Goal: Transaction & Acquisition: Purchase product/service

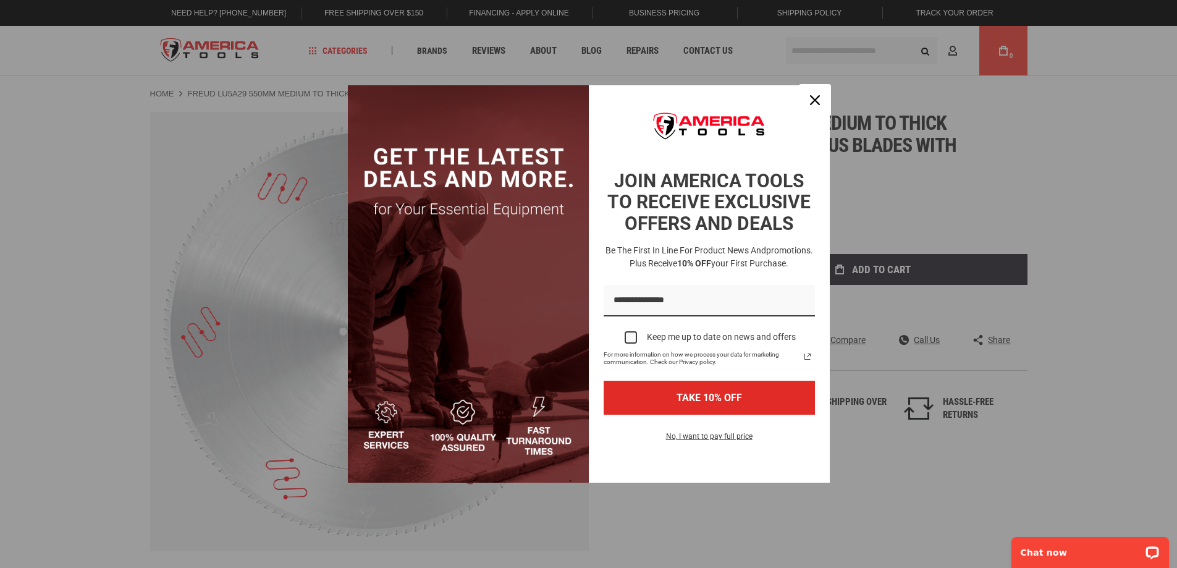
click at [815, 94] on div "Close" at bounding box center [815, 100] width 20 height 20
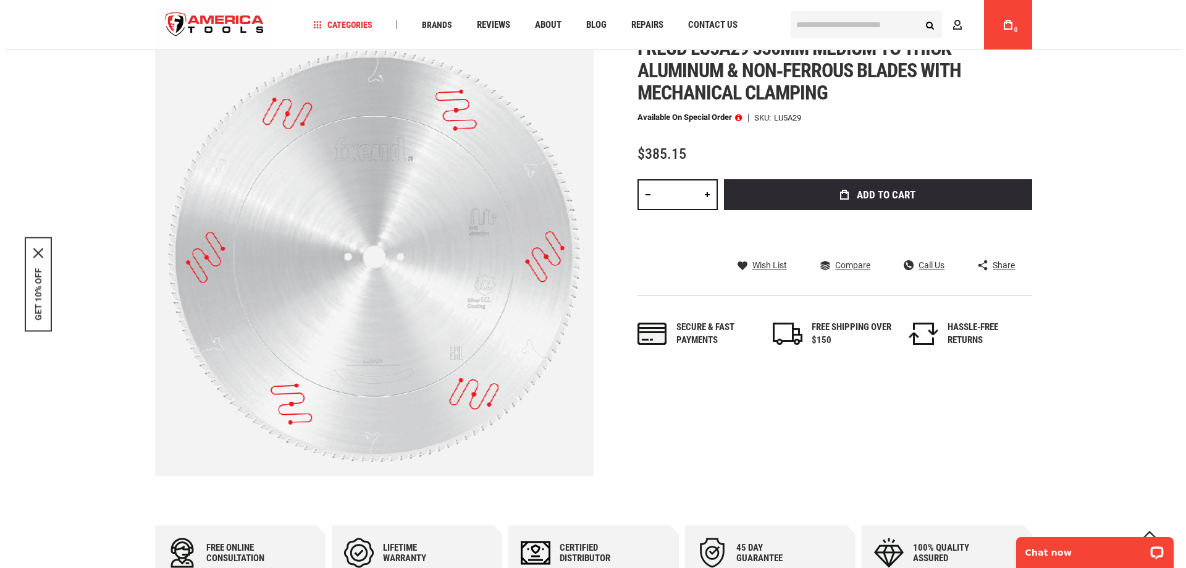
scroll to position [62, 0]
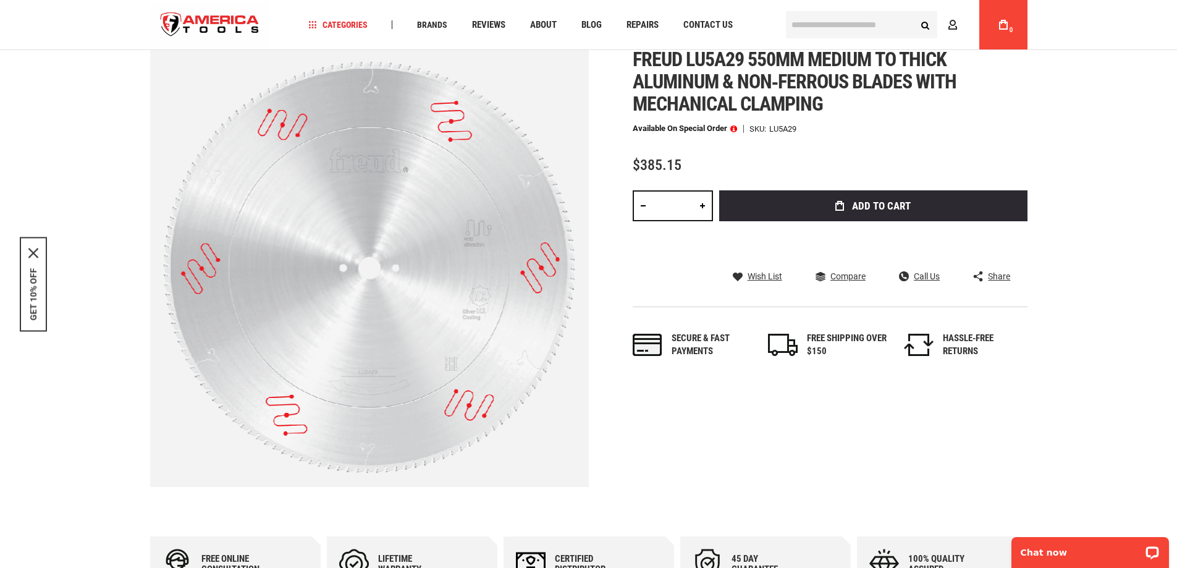
click at [704, 203] on link at bounding box center [702, 205] width 21 height 31
type input "*"
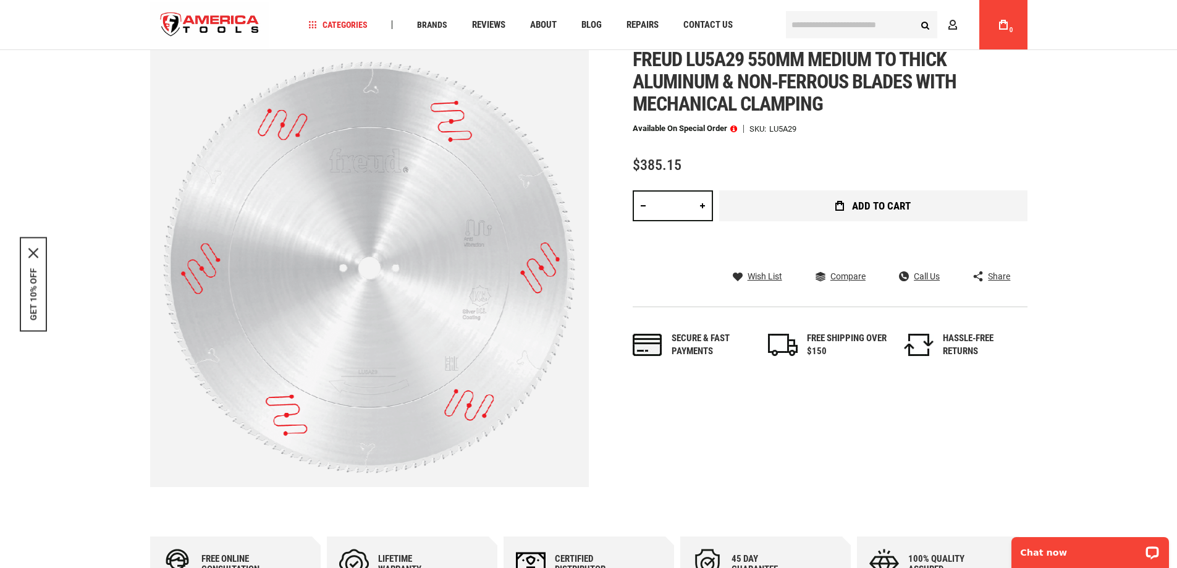
click at [849, 208] on button "Add to Cart" at bounding box center [873, 205] width 308 height 31
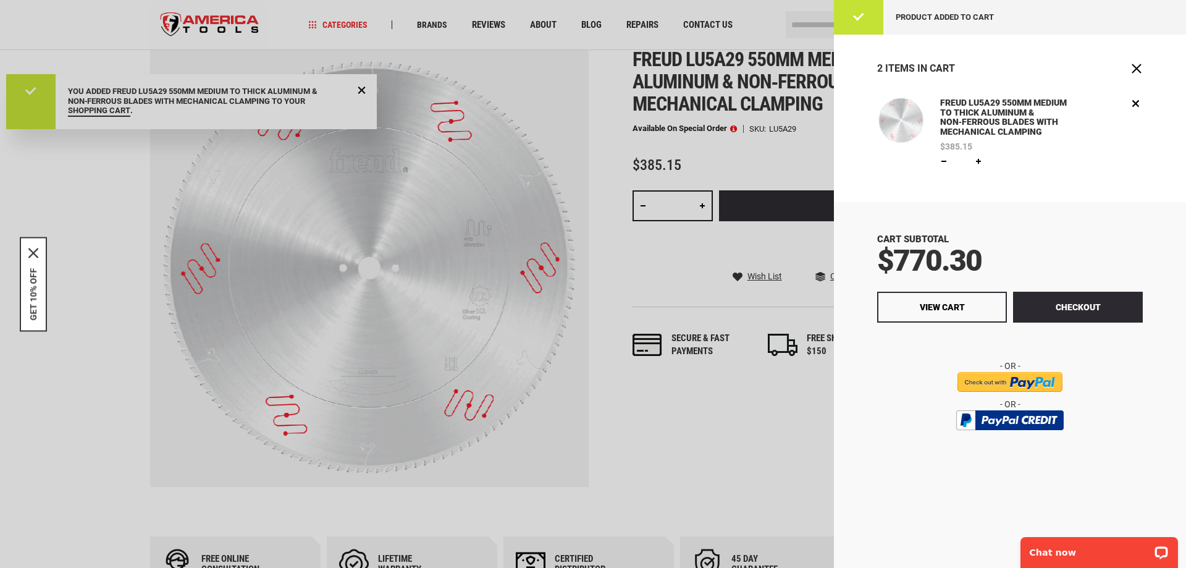
scroll to position [0, 0]
click at [1010, 382] on input "image" at bounding box center [1009, 382] width 105 height 20
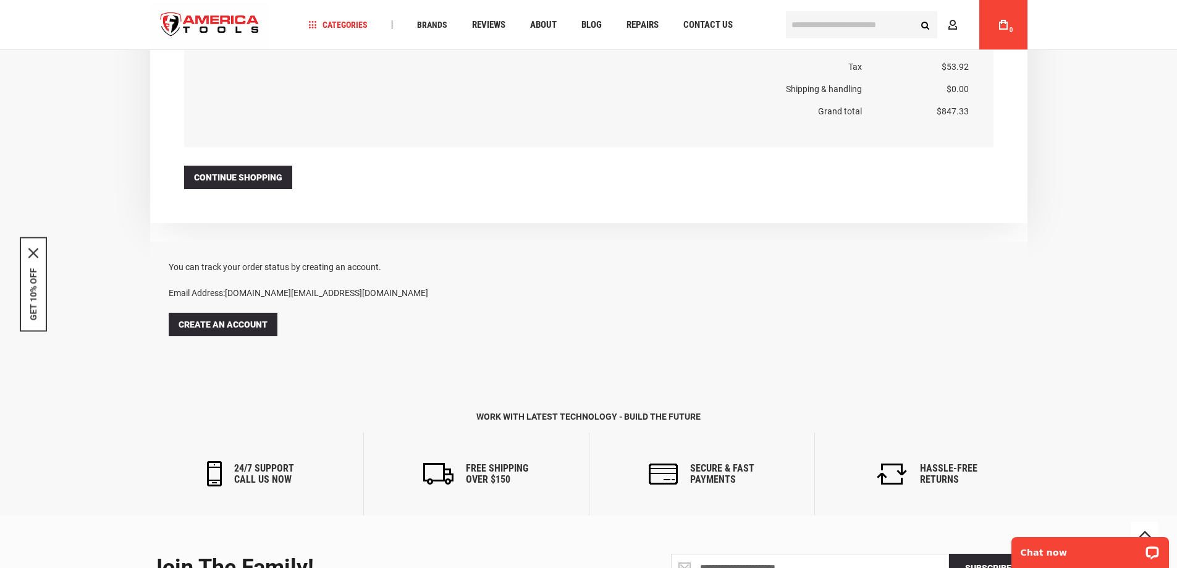
scroll to position [1087, 0]
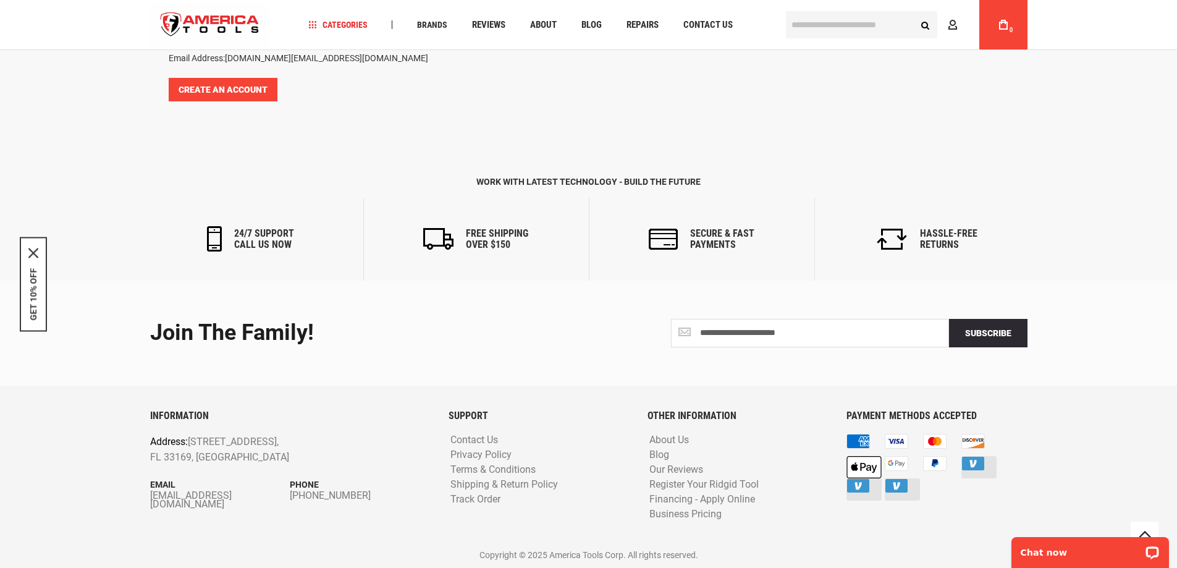
click at [237, 79] on link "Create an Account" at bounding box center [223, 89] width 109 height 23
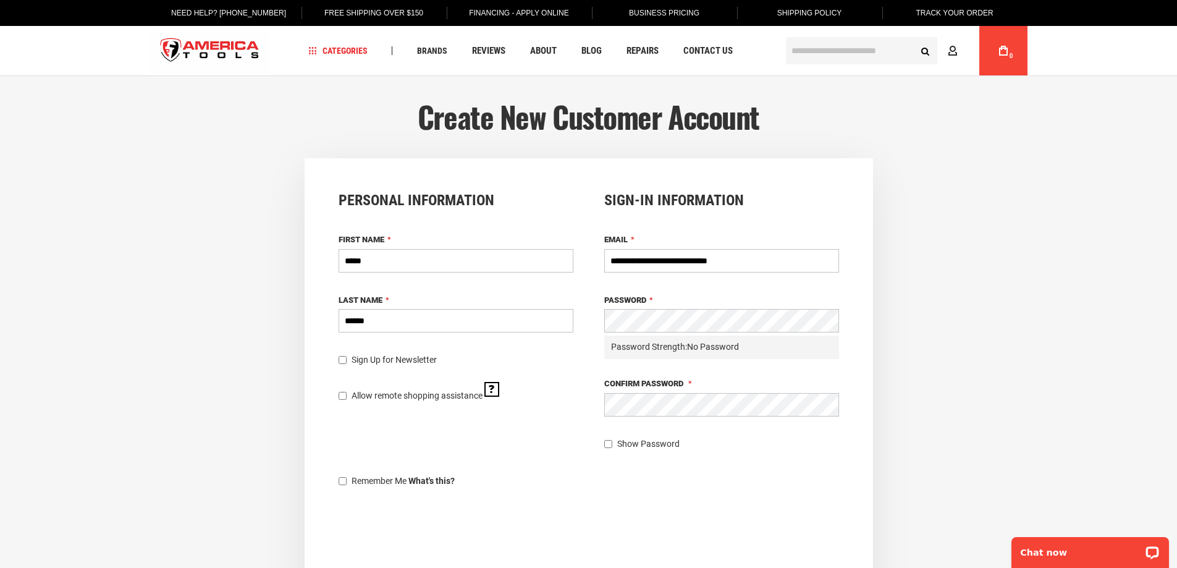
click at [1085, 151] on div "Create New Customer Account" at bounding box center [588, 129] width 1152 height 57
click at [0, 342] on main "Create New Customer Account Personal Information First Name ***** Last Name ***…" at bounding box center [588, 384] width 1177 height 616
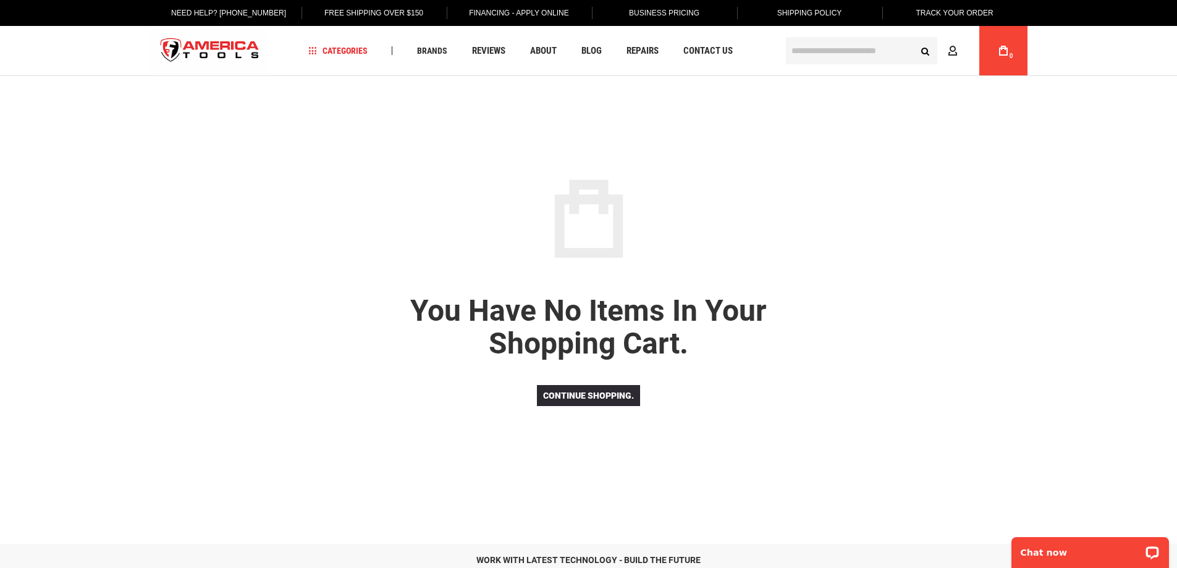
click at [959, 11] on link "Track Your Order" at bounding box center [954, 13] width 96 height 26
